Goal: Find contact information: Find contact information

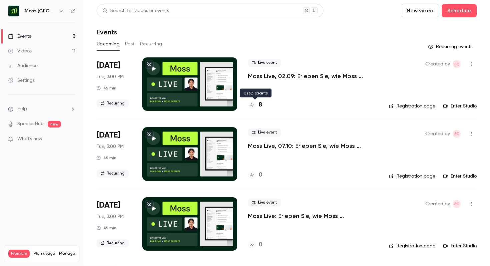
click at [259, 104] on h4 "8" at bounding box center [260, 104] width 3 height 9
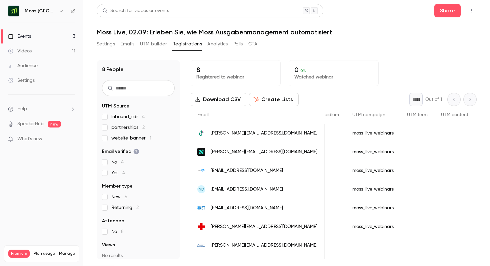
scroll to position [0, 1489]
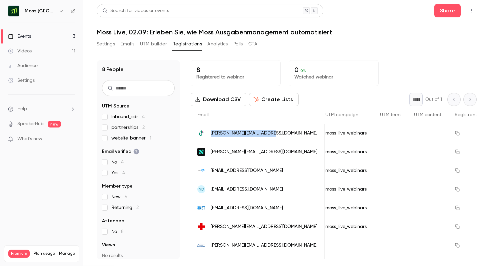
drag, startPoint x: 277, startPoint y: 133, endPoint x: 208, endPoint y: 133, distance: 68.4
click at [208, 133] on div "[PERSON_NAME][EMAIL_ADDRESS][DOMAIN_NAME]" at bounding box center [258, 133] width 134 height 19
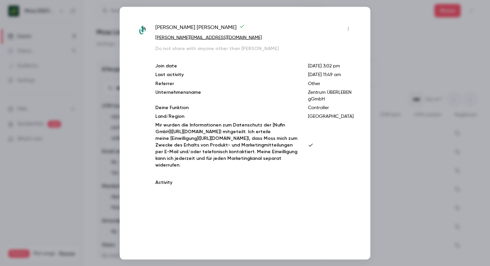
copy span "[PERSON_NAME][EMAIL_ADDRESS][DOMAIN_NAME]"
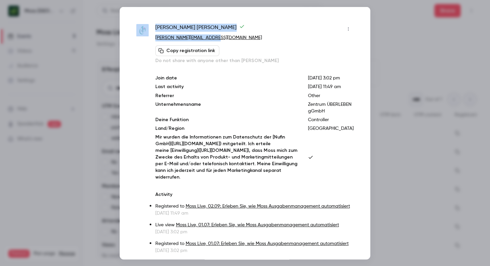
drag, startPoint x: 221, startPoint y: 36, endPoint x: 148, endPoint y: 36, distance: 73.0
click at [148, 36] on div "Kevin Petersen k.petersen@ueberleben.org Copy registration link Do not share wi…" at bounding box center [244, 138] width 217 height 230
copy div "Kevin Petersen k.petersen@ueberleben.org"
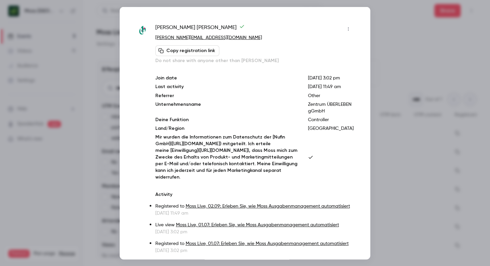
click at [225, 23] on div "Kevin Petersen" at bounding box center [254, 28] width 198 height 11
drag, startPoint x: 219, startPoint y: 38, endPoint x: 154, endPoint y: 39, distance: 64.7
click at [154, 39] on div "Kevin Petersen k.petersen@ueberleben.org Copy registration link Do not share wi…" at bounding box center [244, 138] width 217 height 230
copy link "[PERSON_NAME][EMAIL_ADDRESS][DOMAIN_NAME]"
